Goal: Task Accomplishment & Management: Complete application form

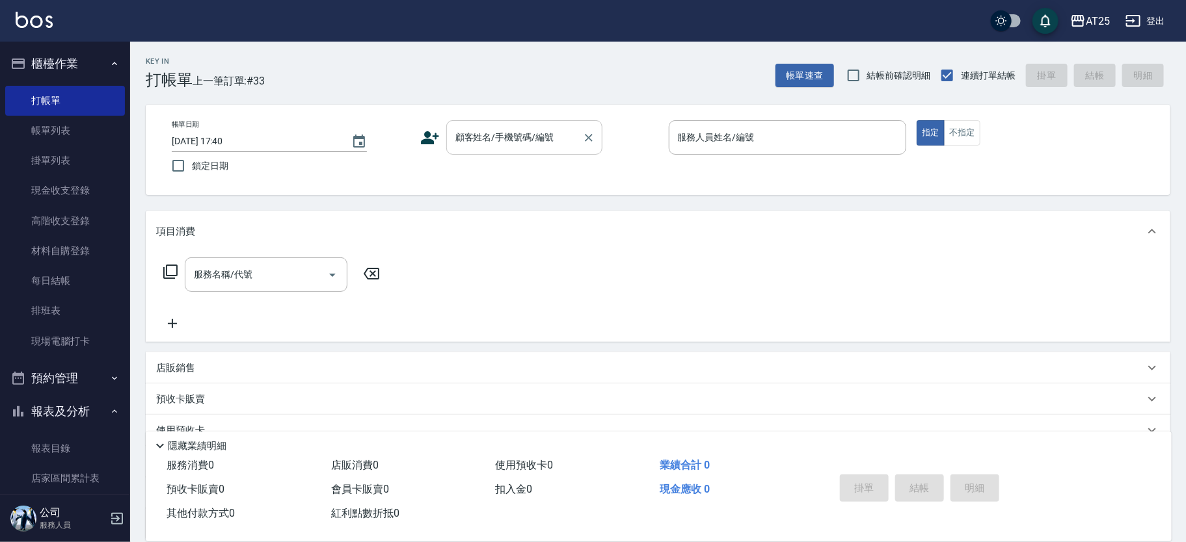
click at [480, 130] on div "顧客姓名/手機號碼/編號 顧客姓名/手機號碼/編號" at bounding box center [524, 137] width 156 height 34
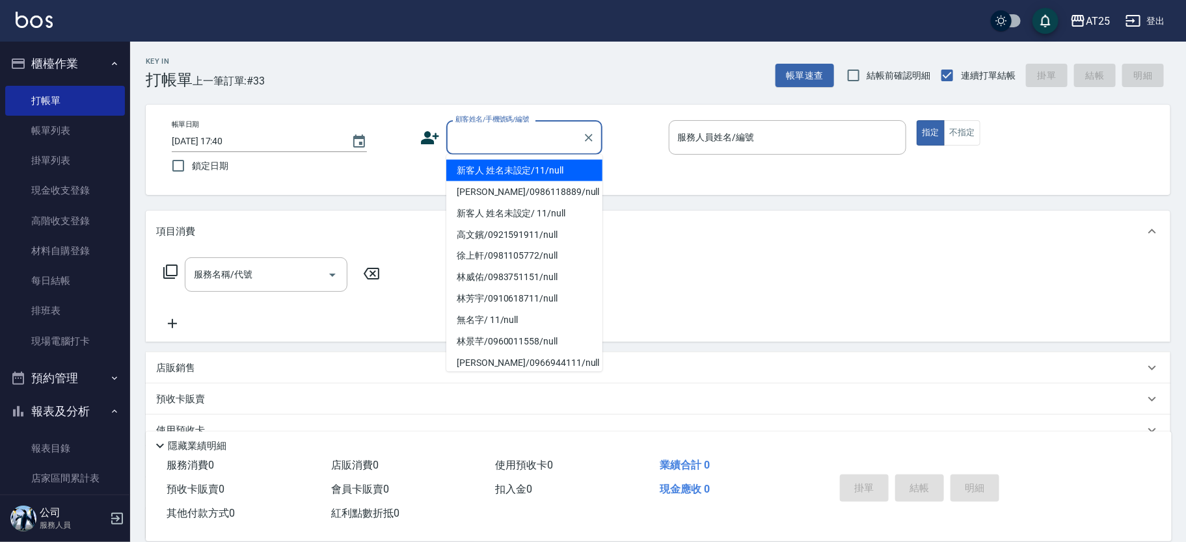
click at [529, 165] on li "新客人 姓名未設定/11/null" at bounding box center [524, 170] width 156 height 21
type input "新客人 姓名未設定/11/null"
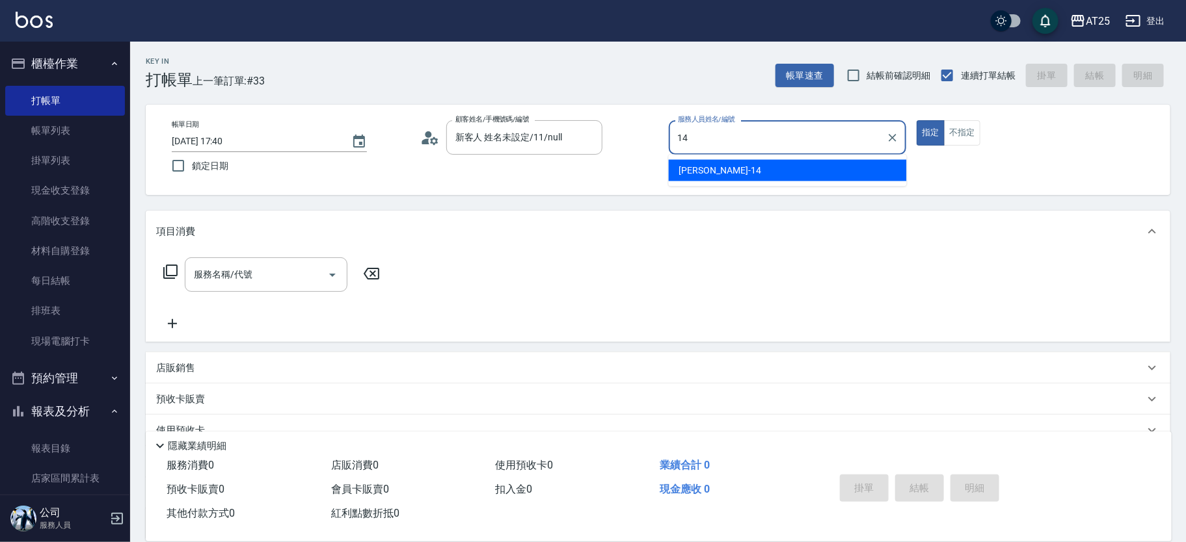
type input "[PERSON_NAME]-14"
type button "true"
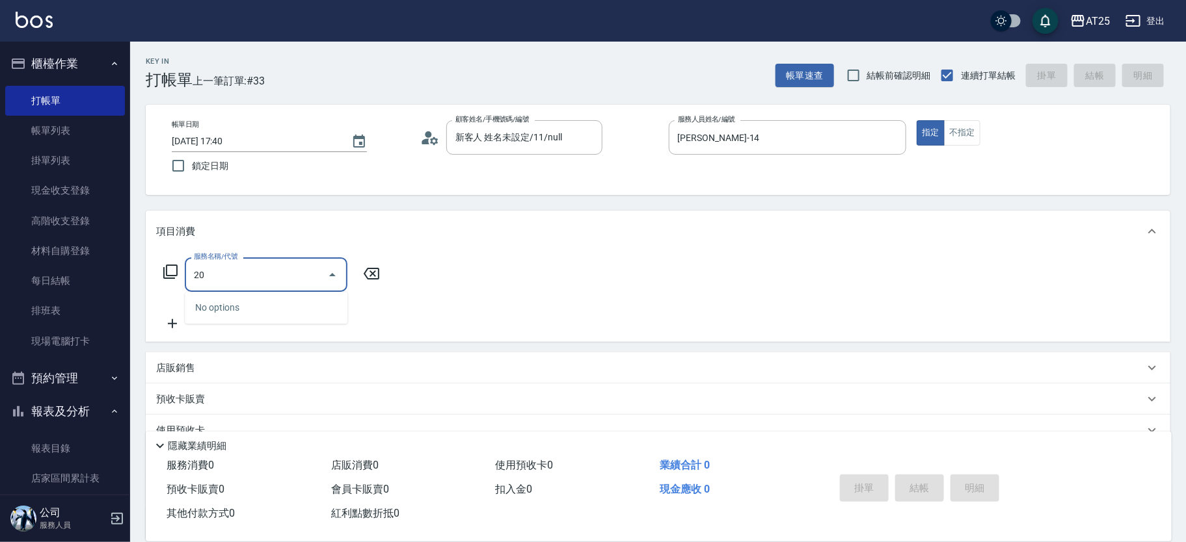
type input "201"
type input "30"
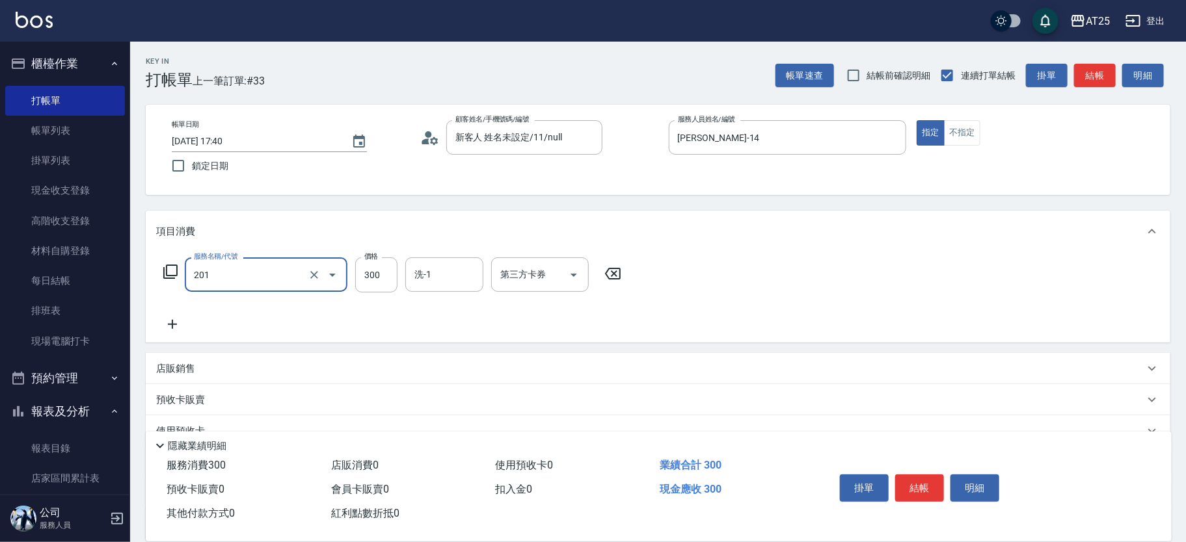
type input "洗髮(201)"
type input "0"
type input "40"
type input "400"
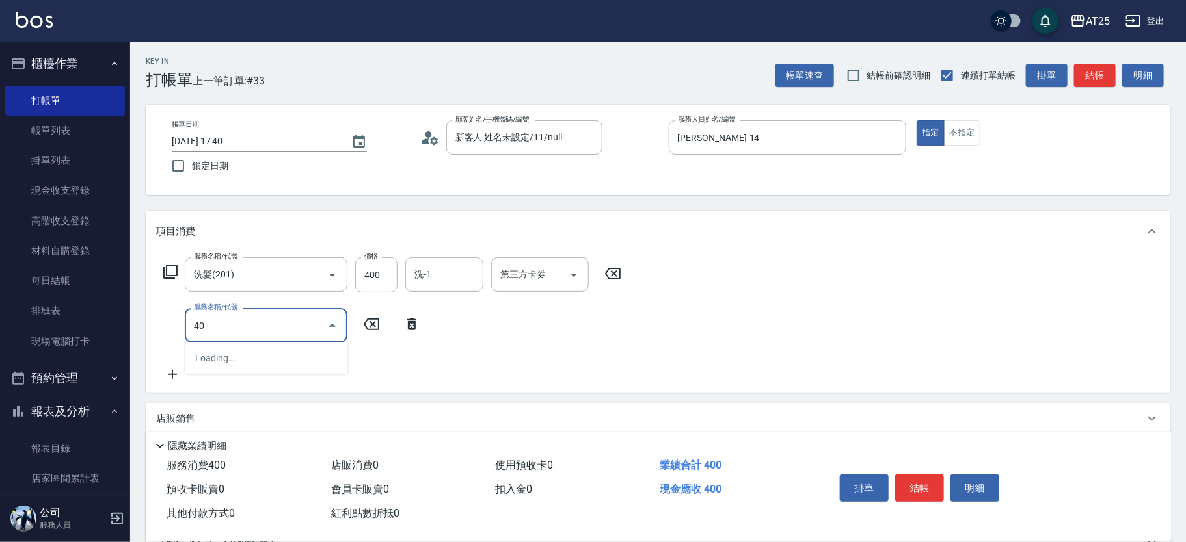
type input "401"
type input "70"
type input "剪髮(401)"
type input "40"
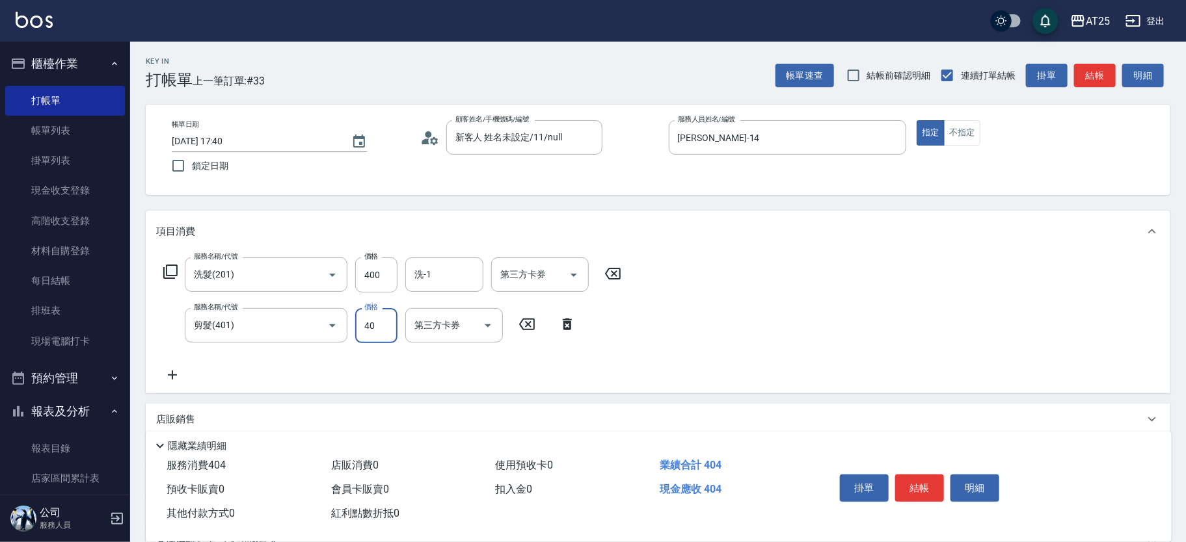
type input "80"
type input "400"
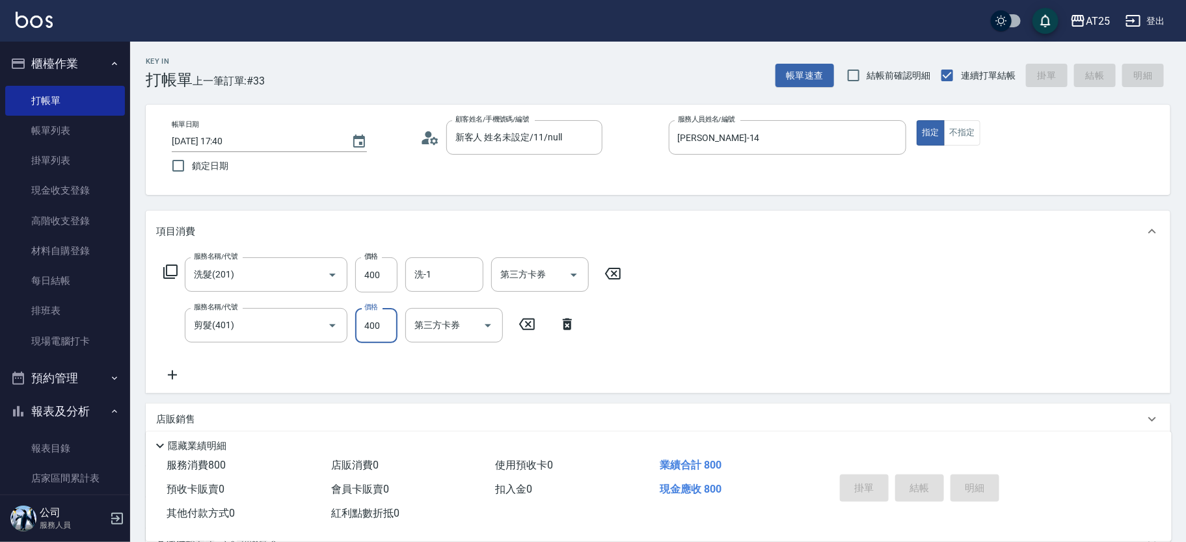
type input "[DATE] 18:26"
type input "0"
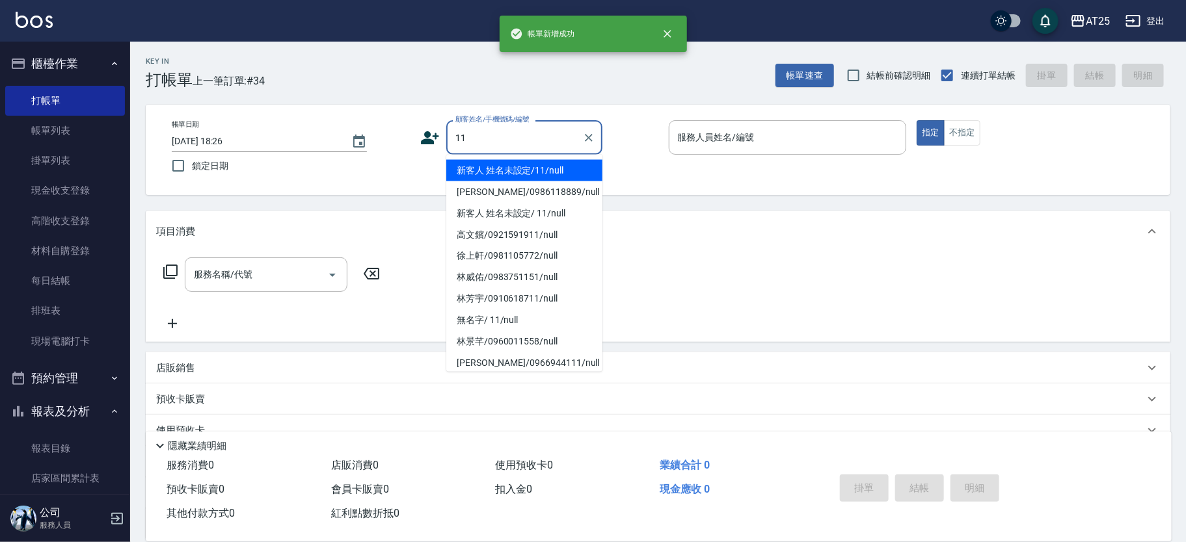
type input "新客人 姓名未設定/11/null"
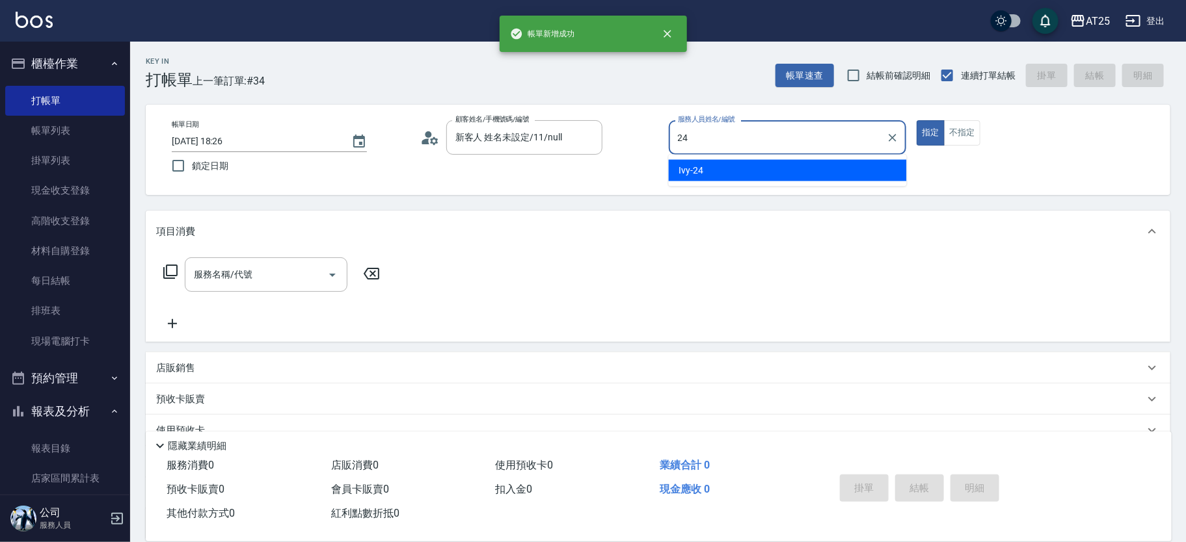
type input "Ivy-24"
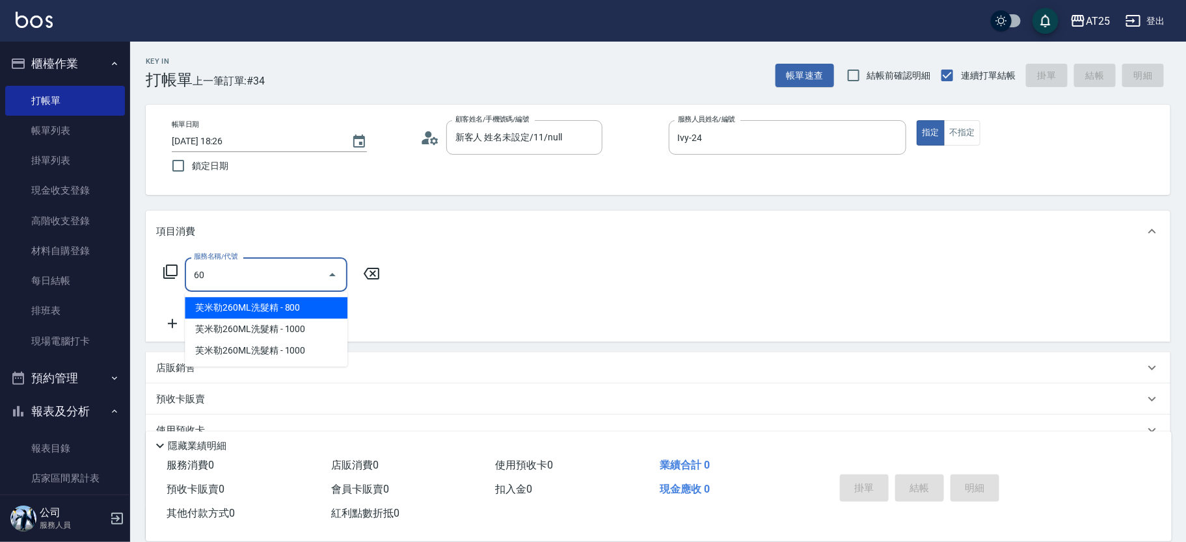
type input "601"
type input "100"
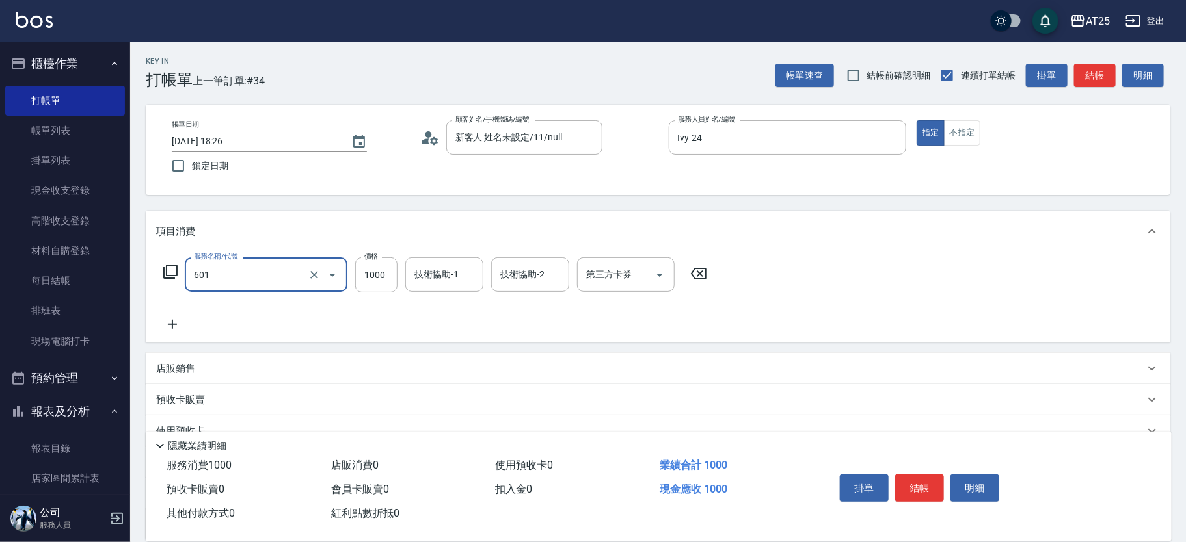
type input "自備護髮(1000上)(601)"
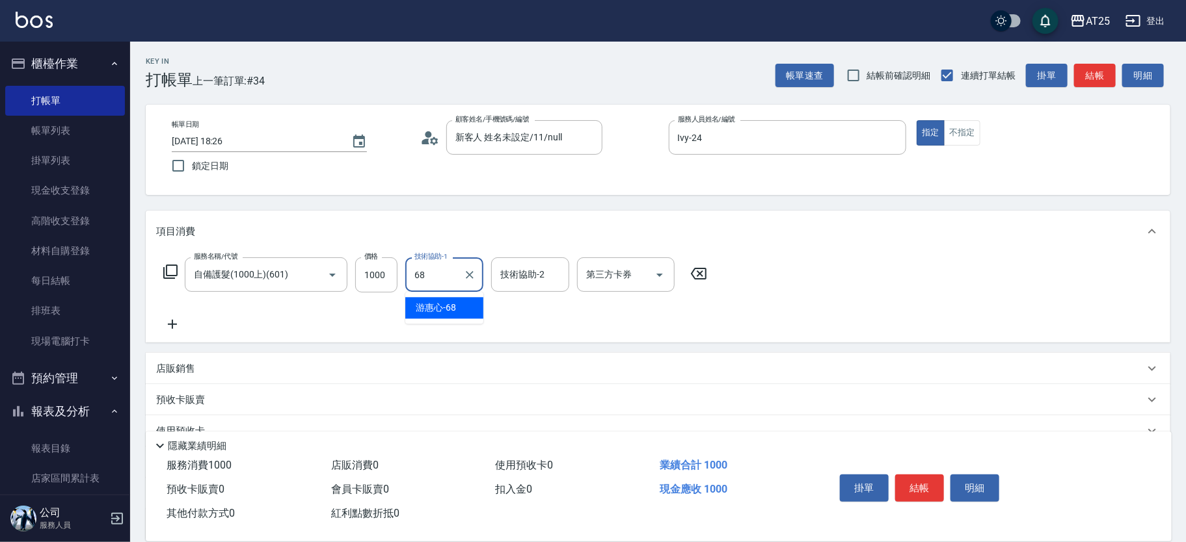
type input "游惠心-68"
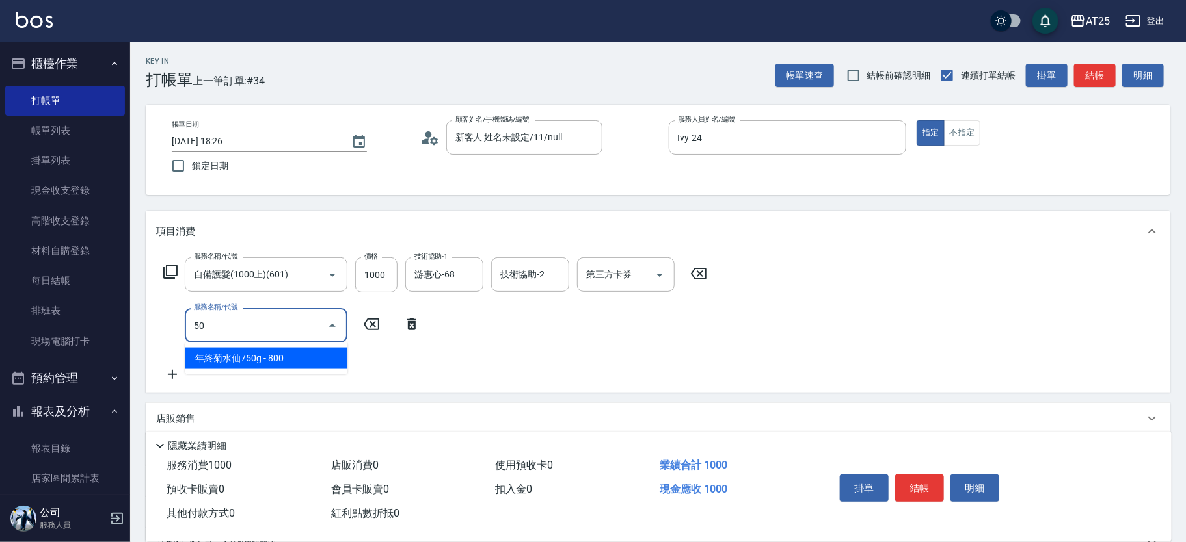
type input "501"
type input "200"
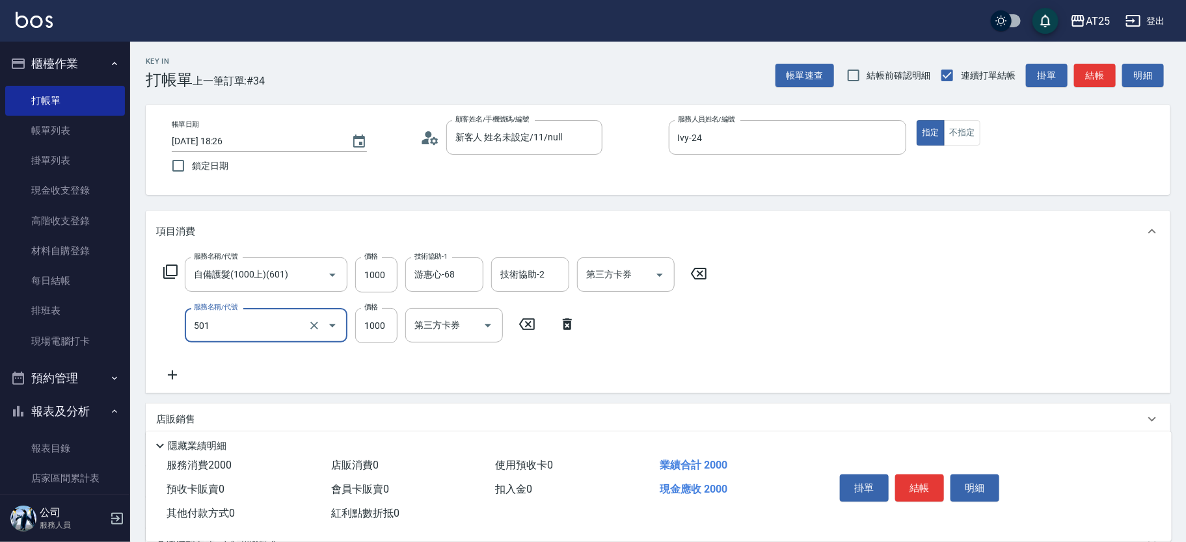
type input "染髮(501)"
type input "100"
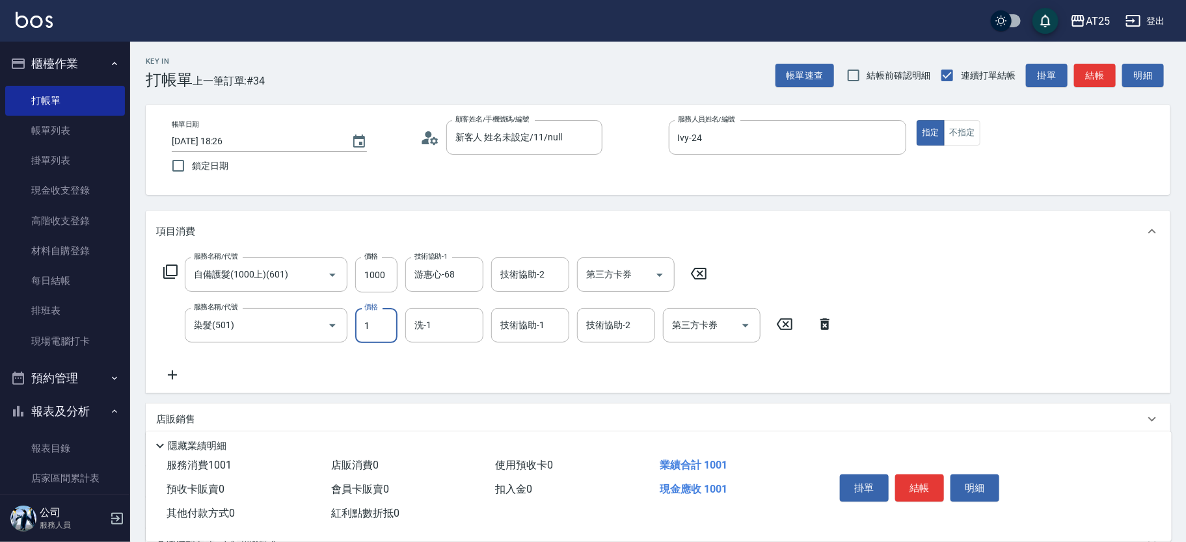
type input "14"
type input "110"
type input "149"
type input "240"
type input "1499"
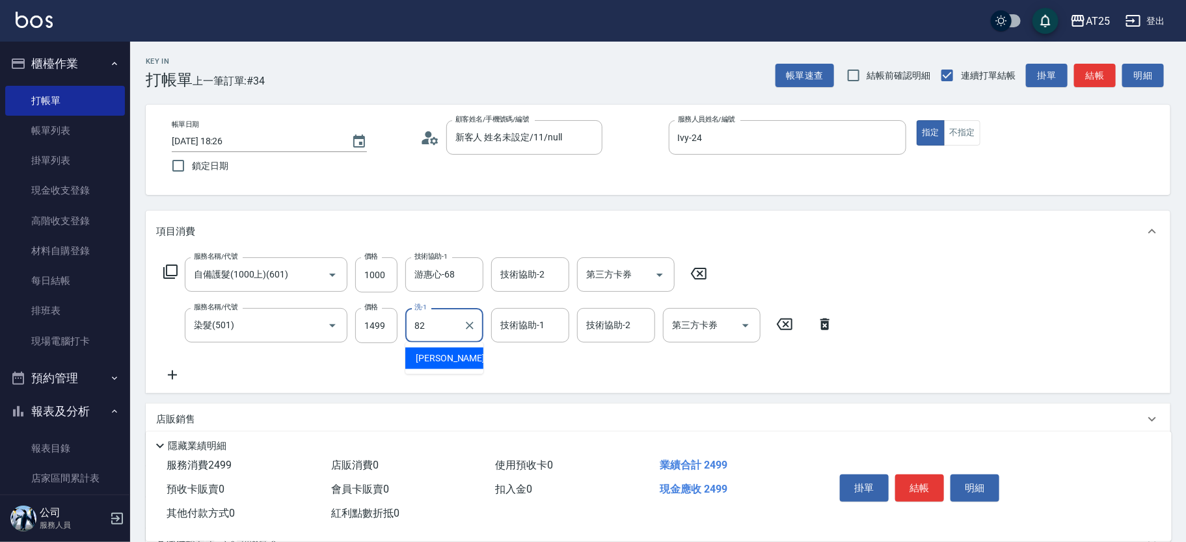
type input "小曼-82"
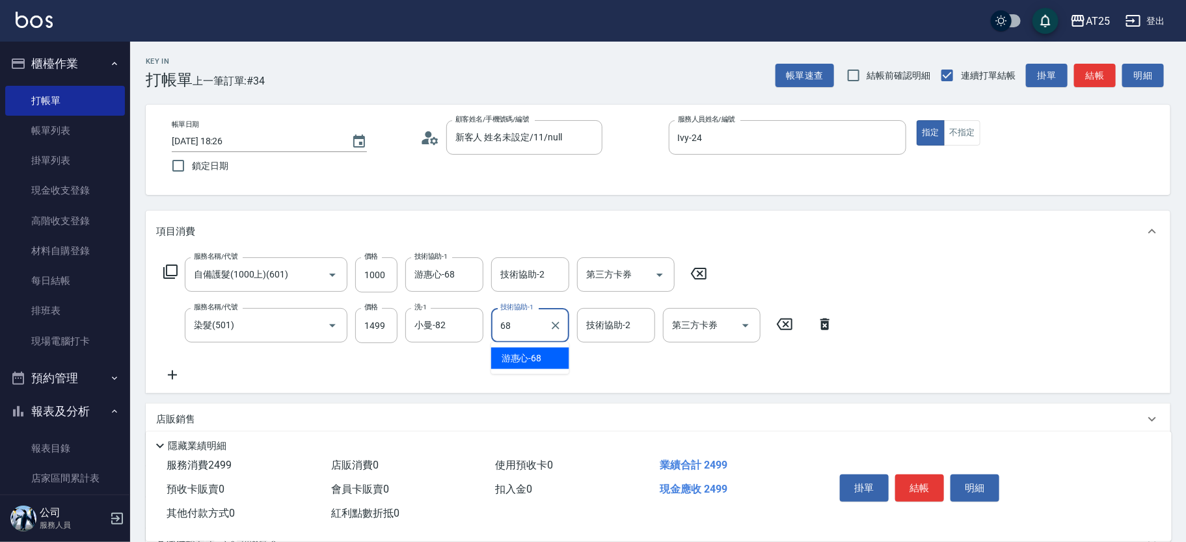
type input "游惠心-68"
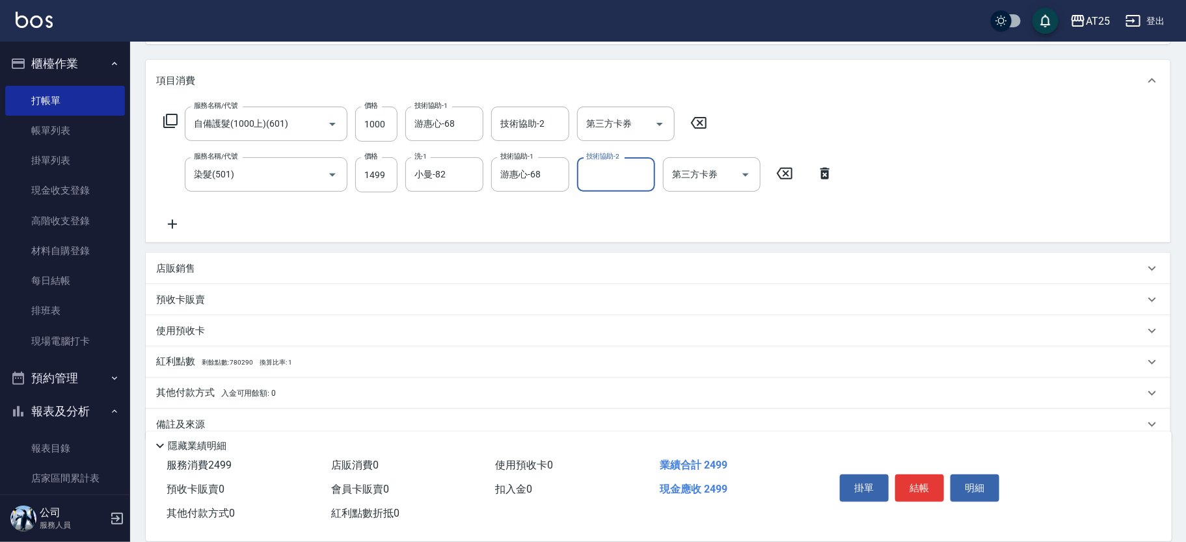
scroll to position [172, 0]
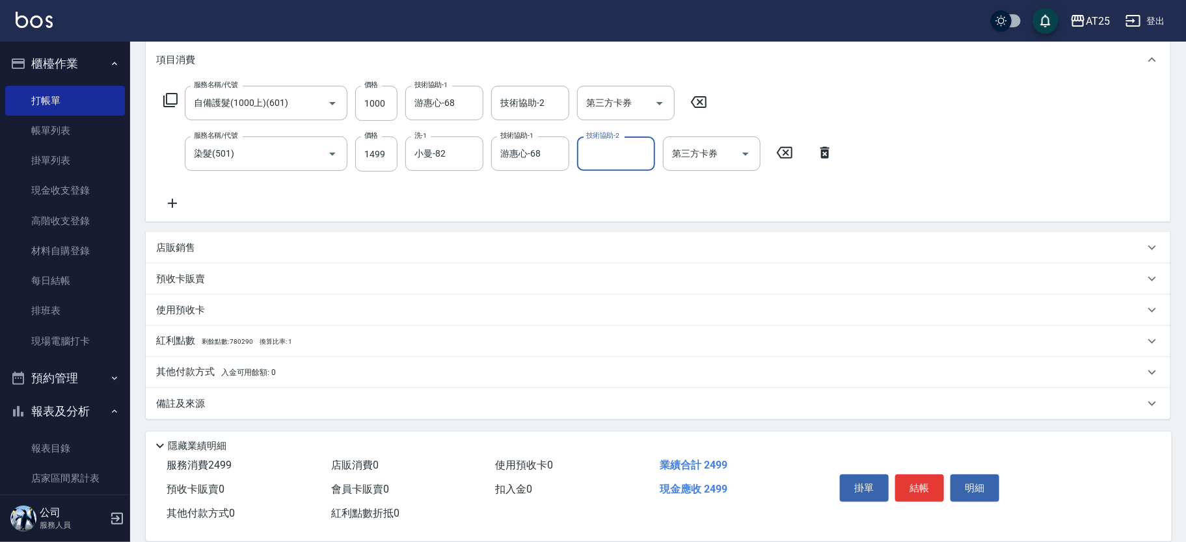
click at [227, 368] on span "入金可用餘額: 0" at bounding box center [248, 372] width 55 height 9
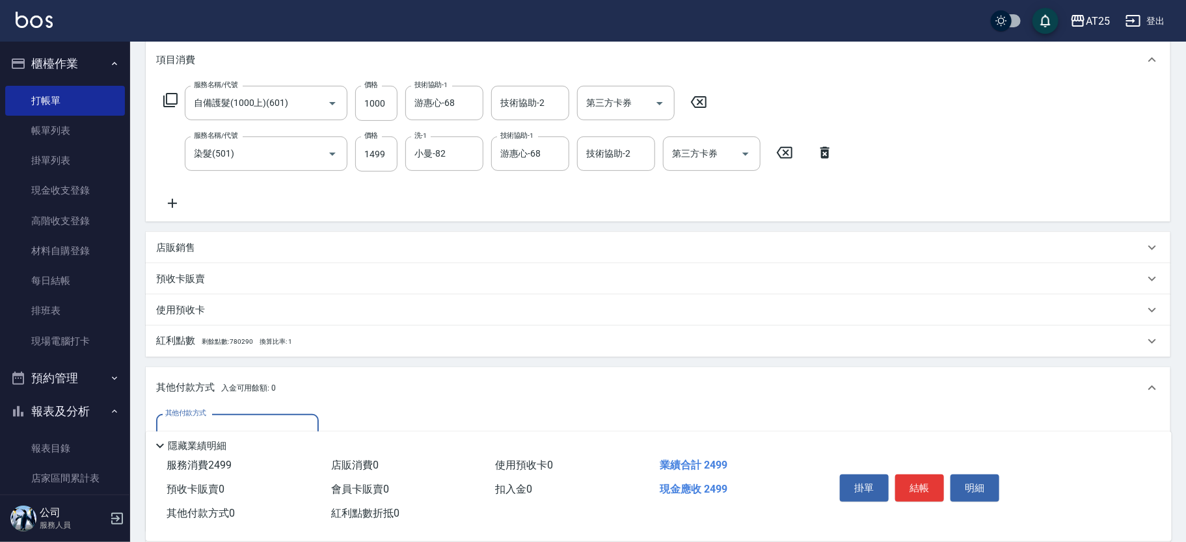
scroll to position [314, 0]
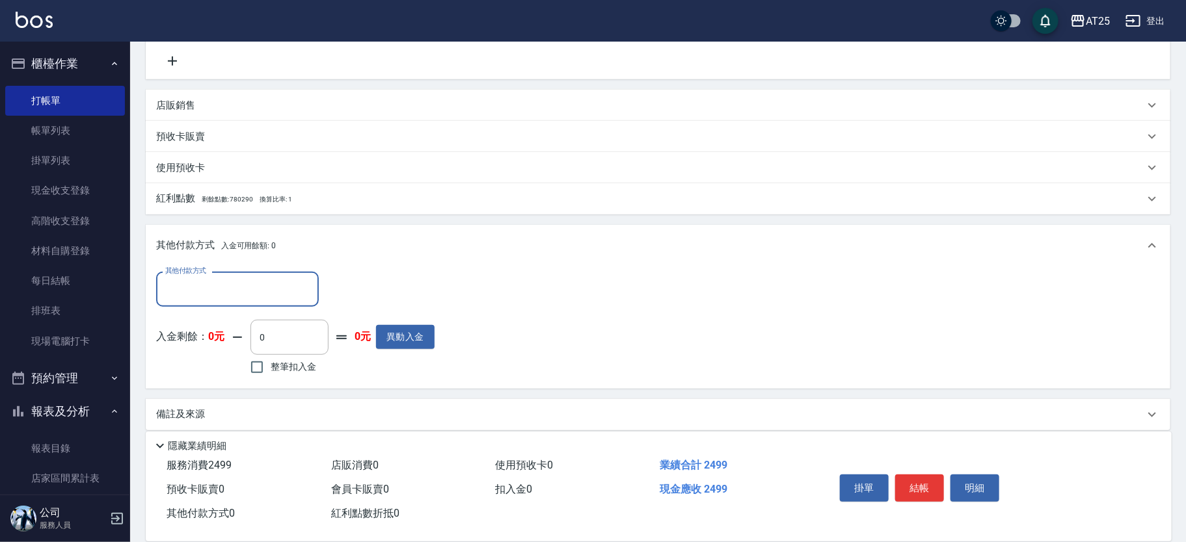
click at [235, 291] on input "其他付款方式" at bounding box center [237, 289] width 151 height 23
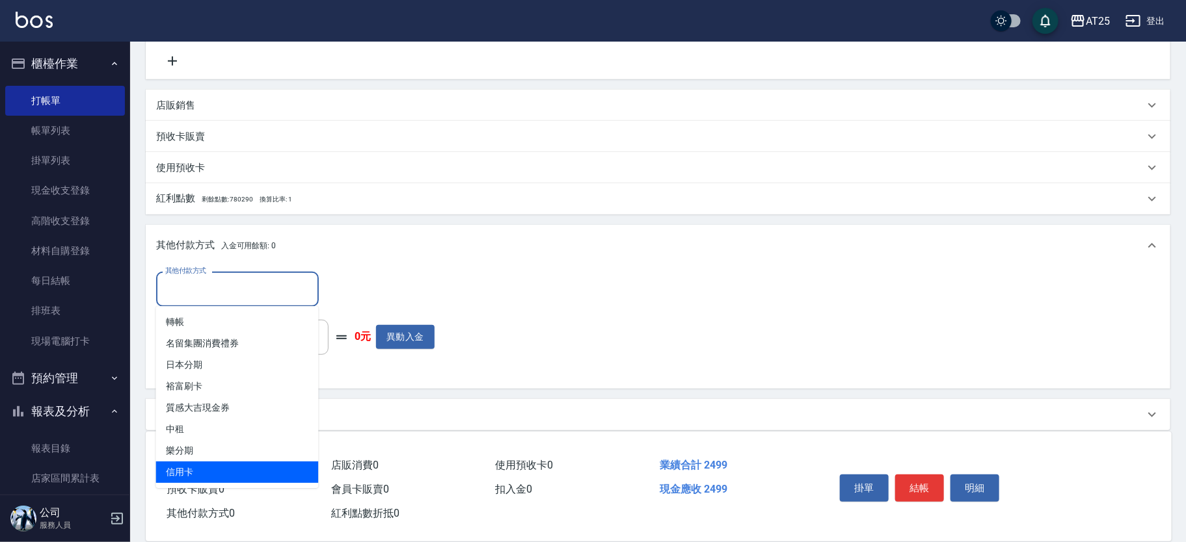
click at [236, 468] on span "信用卡" at bounding box center [237, 472] width 163 height 21
type input "信用卡"
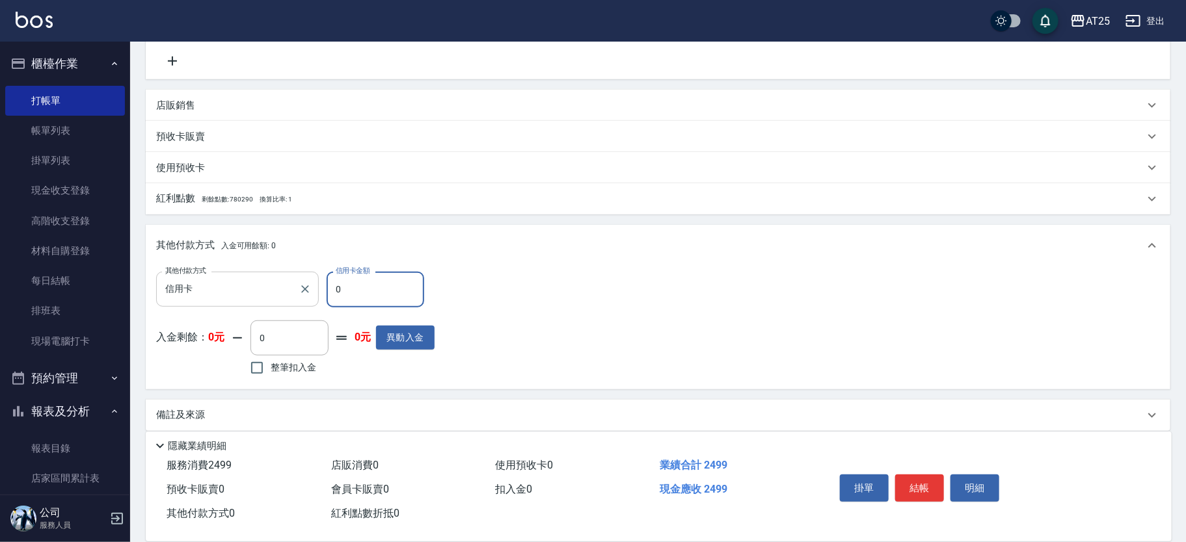
drag, startPoint x: 357, startPoint y: 292, endPoint x: 288, endPoint y: 285, distance: 69.3
click at [288, 285] on div "其他付款方式 信用卡 其他付款方式 信用卡金額 0 信用卡金額" at bounding box center [295, 289] width 278 height 35
click at [303, 295] on icon "Clear" at bounding box center [305, 289] width 13 height 13
click at [230, 282] on input "其他付款方式" at bounding box center [237, 289] width 151 height 23
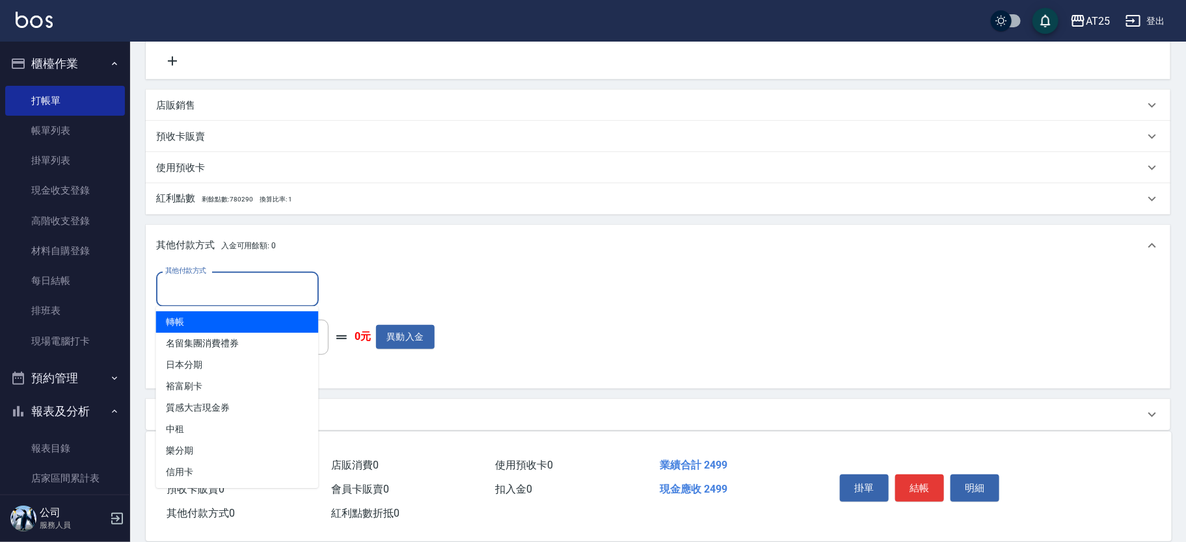
click at [206, 319] on span "轉帳" at bounding box center [237, 322] width 163 height 21
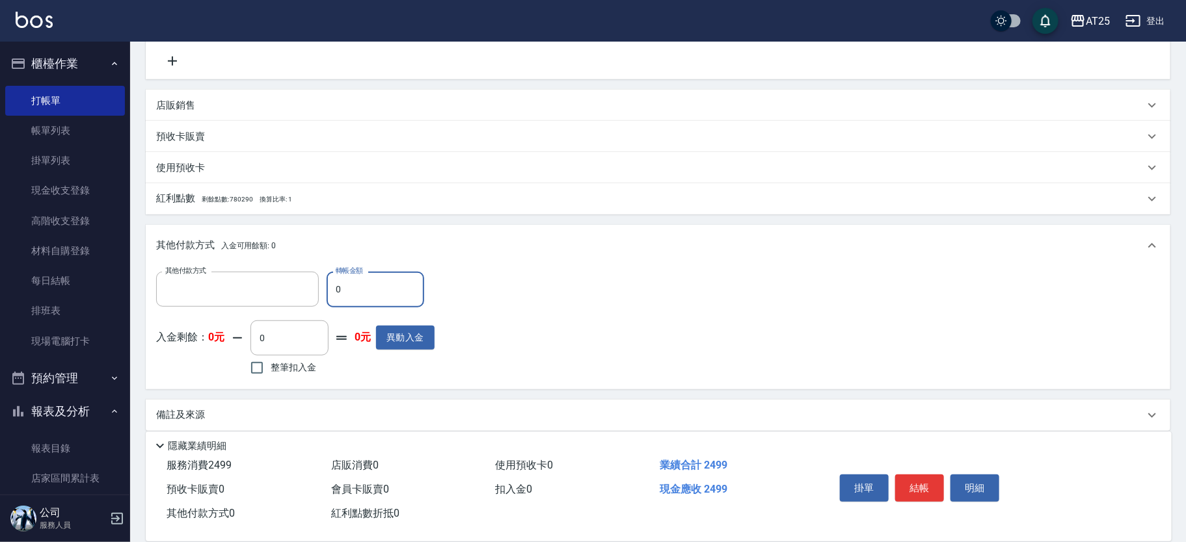
type input "轉帳"
drag, startPoint x: 336, startPoint y: 291, endPoint x: 300, endPoint y: 283, distance: 36.0
click at [295, 278] on div "其他付款方式 轉帳 其他付款方式 轉帳金額 0 轉帳金額" at bounding box center [295, 289] width 278 height 35
drag, startPoint x: 372, startPoint y: 297, endPoint x: 273, endPoint y: 286, distance: 99.5
click at [273, 286] on div "其他付款方式 轉帳 其他付款方式 轉帳金額 0 轉帳金額" at bounding box center [295, 289] width 278 height 35
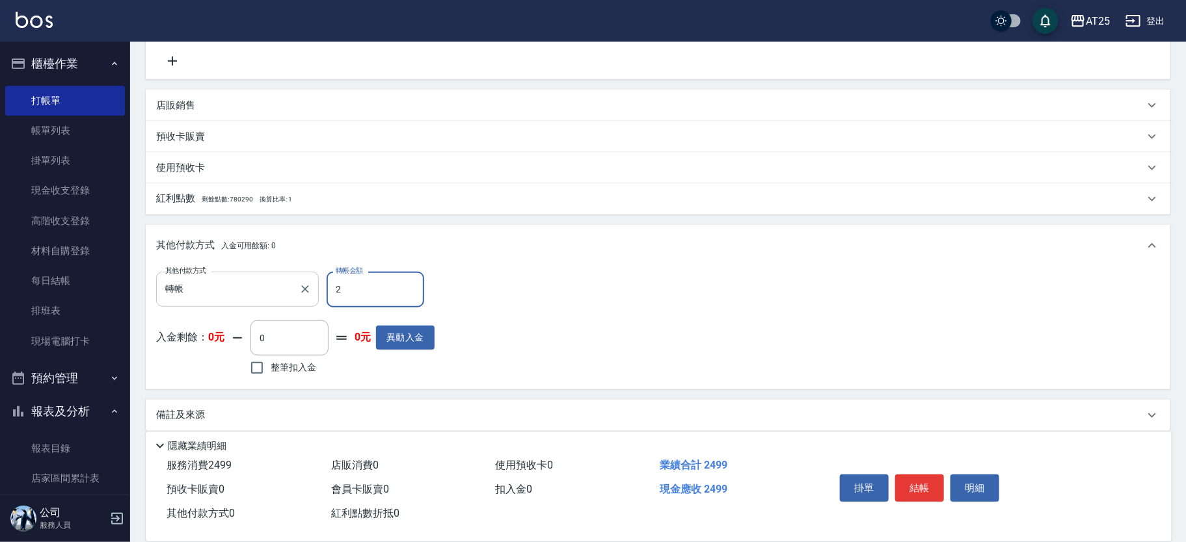
type input "24"
type input "220"
type input "249"
type input "0"
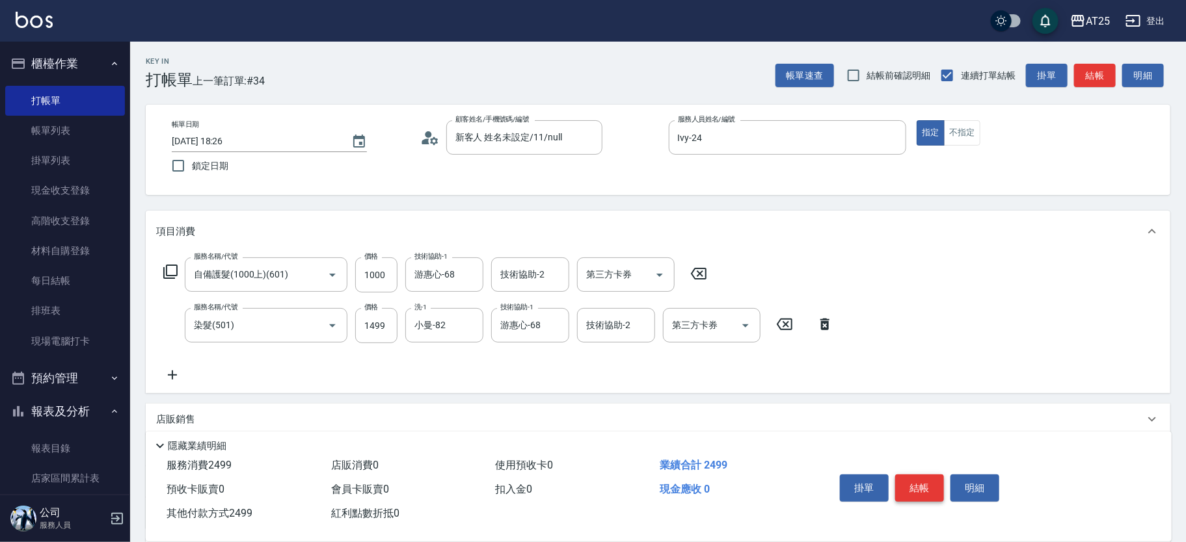
type input "2499"
click at [924, 486] on button "結帳" at bounding box center [919, 488] width 49 height 27
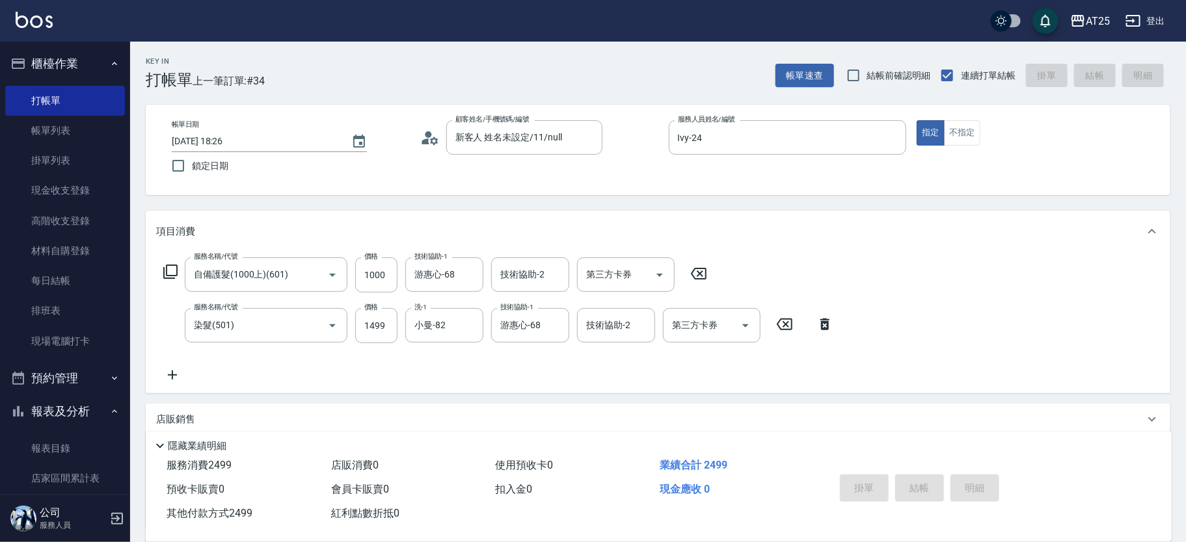
type input "[DATE] 18:27"
